Goal: Go to known website

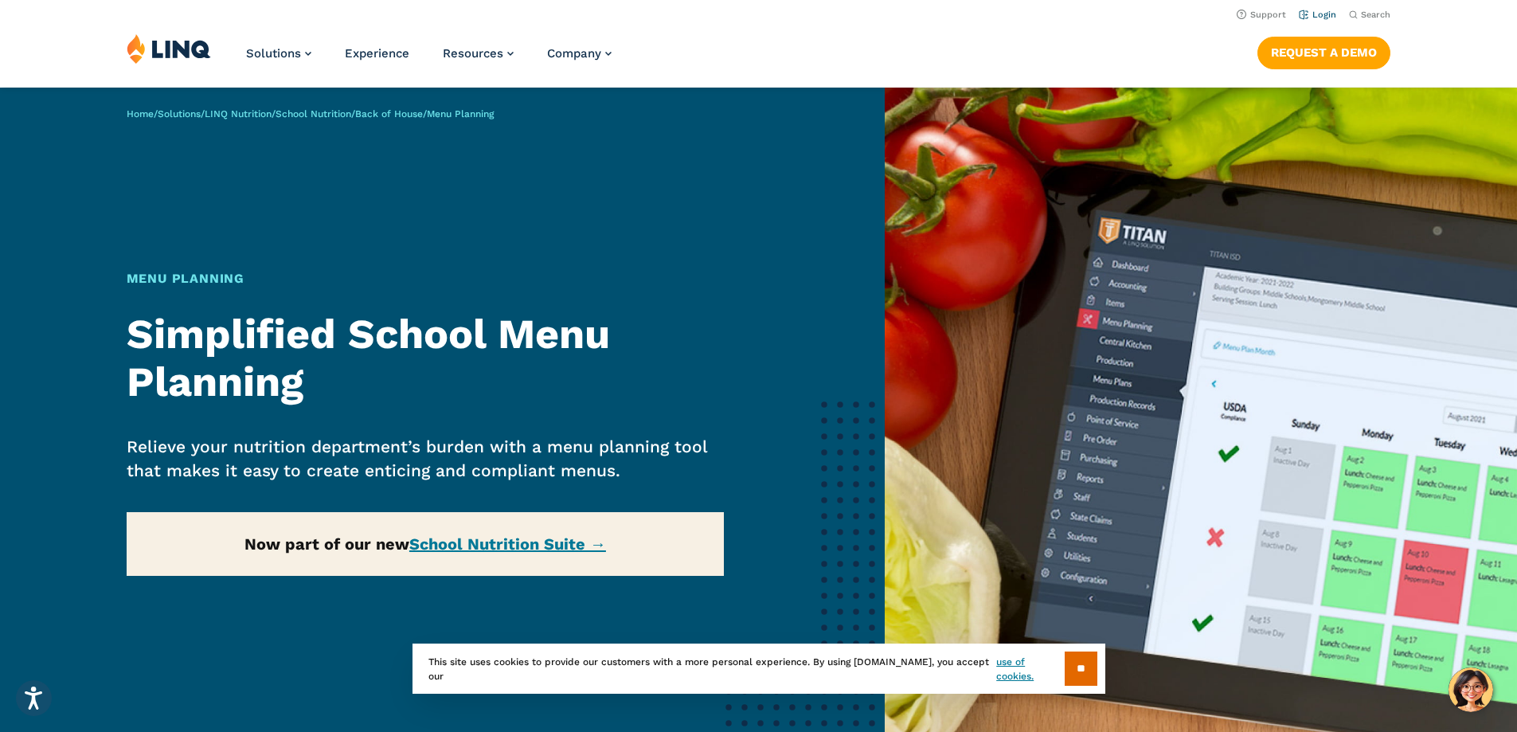
click at [1306, 19] on link "Login" at bounding box center [1317, 15] width 37 height 10
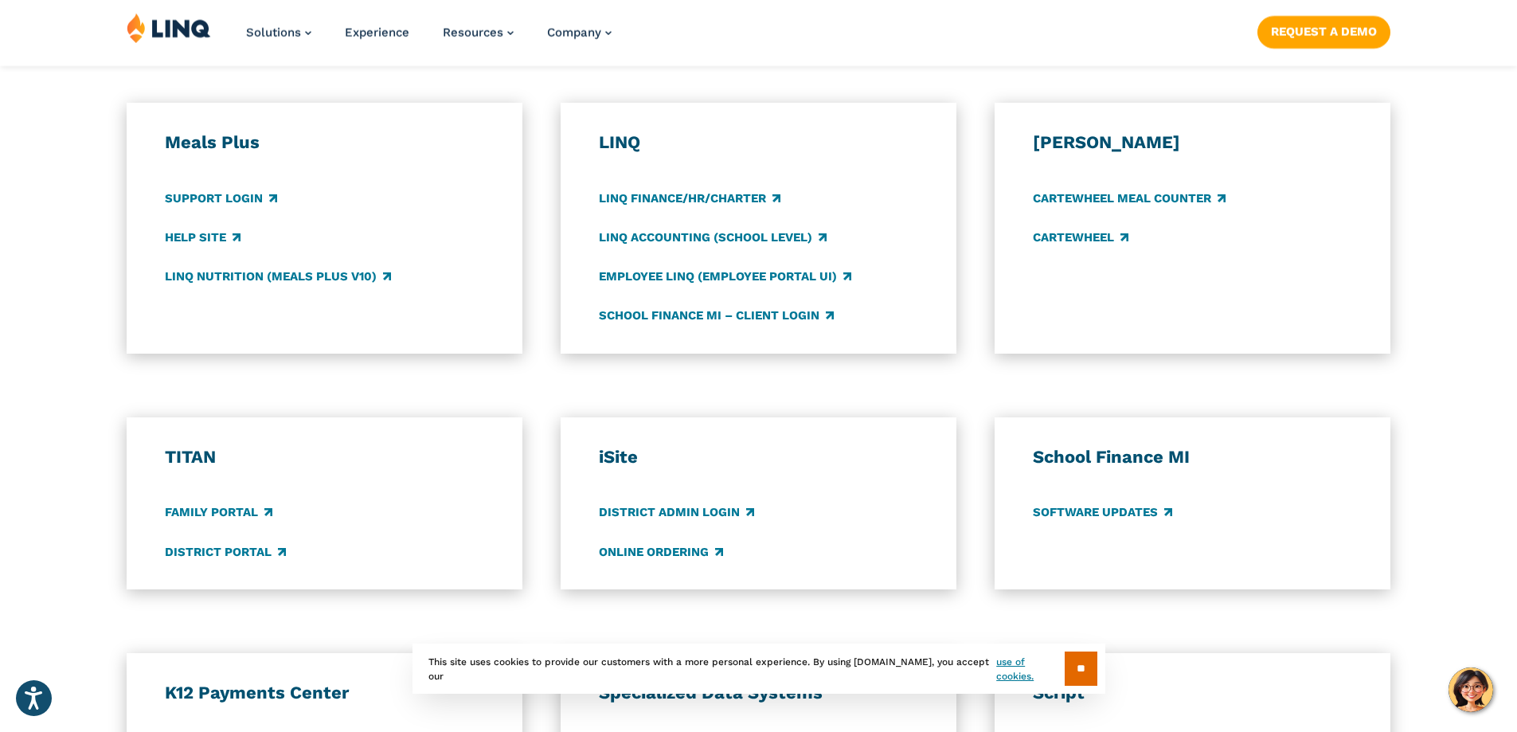
scroll to position [876, 0]
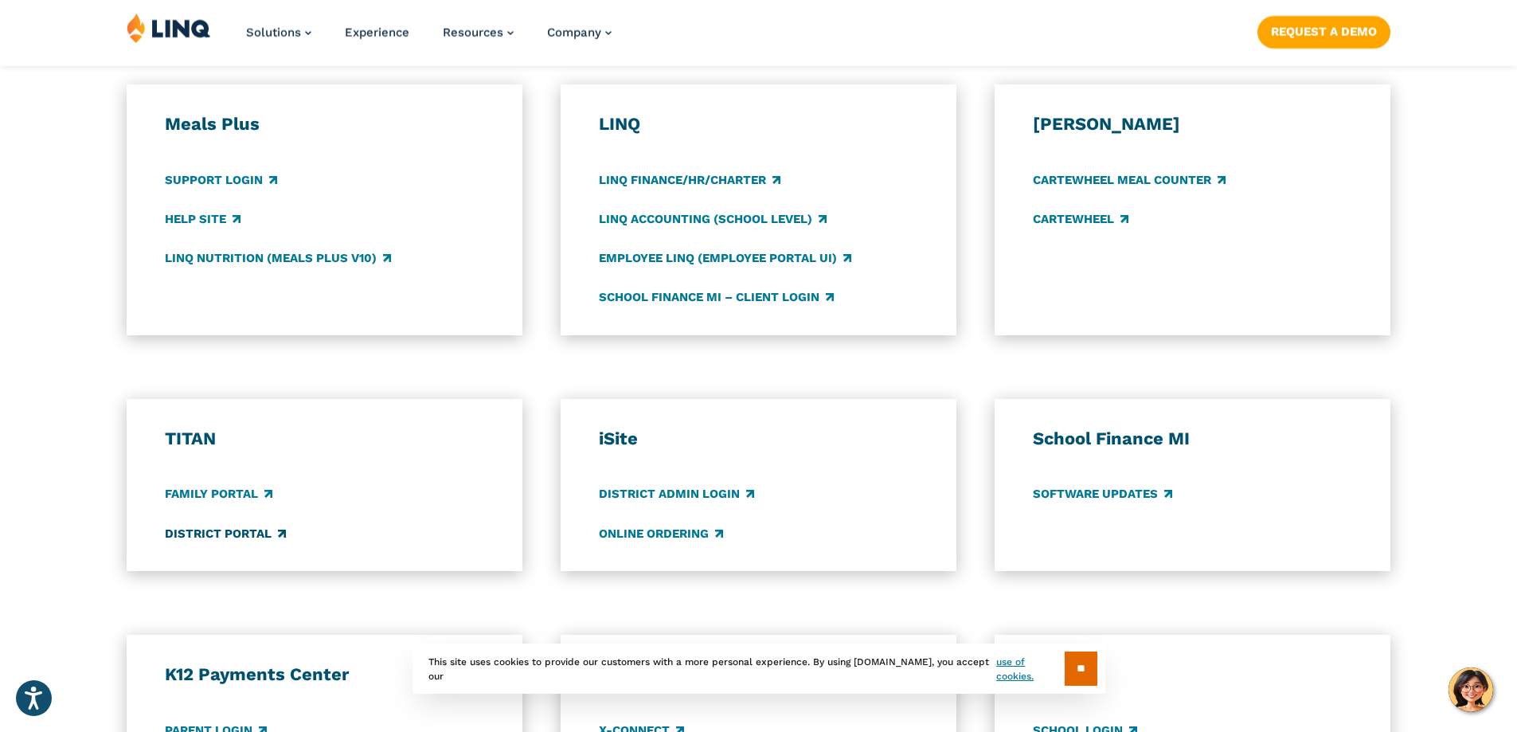
click at [194, 538] on link "District Portal" at bounding box center [225, 534] width 121 height 18
